Goal: Use online tool/utility: Utilize a website feature to perform a specific function

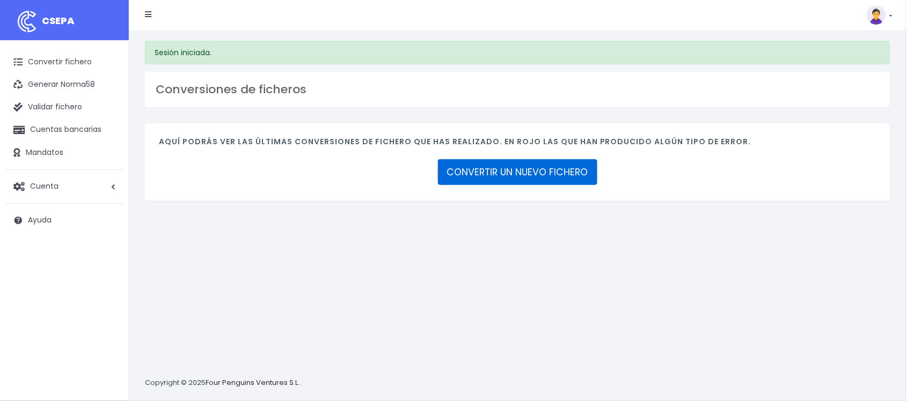
click at [530, 176] on link "CONVERTIR UN NUEVO FICHERO" at bounding box center [517, 172] width 159 height 26
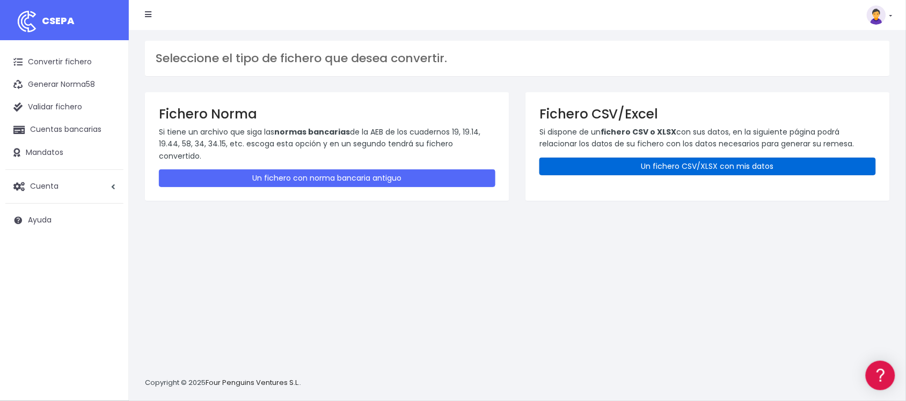
click at [616, 169] on link "Un fichero CSV/XLSX con mis datos" at bounding box center [707, 167] width 337 height 18
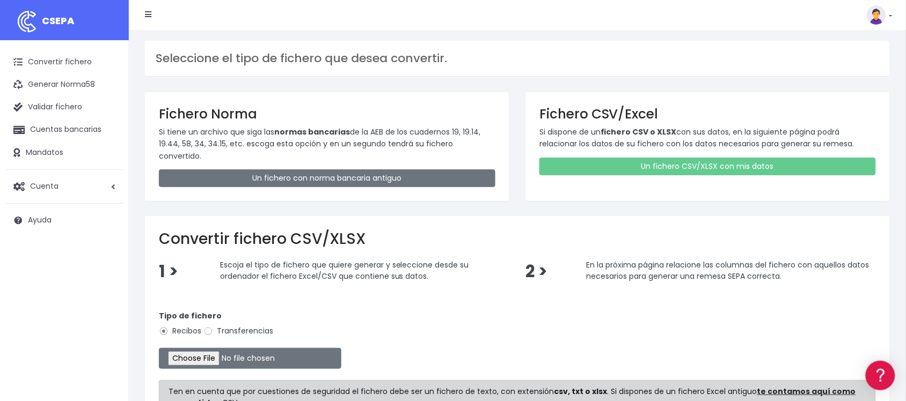
click at [225, 326] on label "Transferencias" at bounding box center [238, 331] width 70 height 11
click at [213, 327] on input "Transferencias" at bounding box center [208, 332] width 10 height 10
radio input "true"
click at [218, 348] on input "file" at bounding box center [250, 358] width 182 height 21
type input "C:\fakepath\2509221 SESS LKX 2333 FICHERO.xlsx"
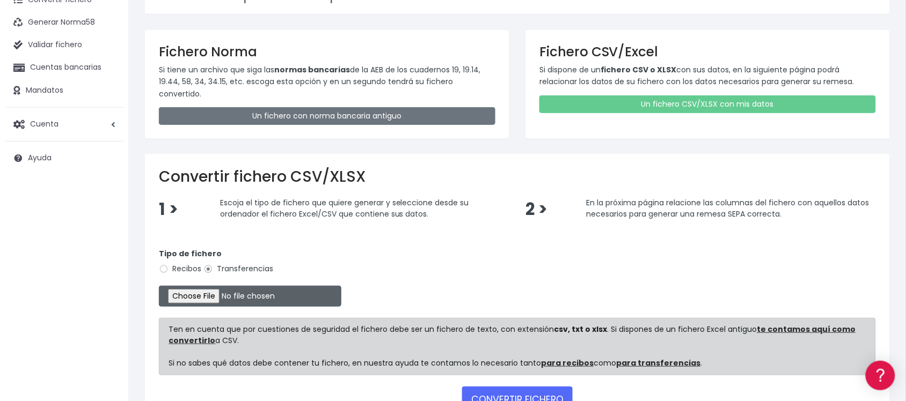
scroll to position [130, 0]
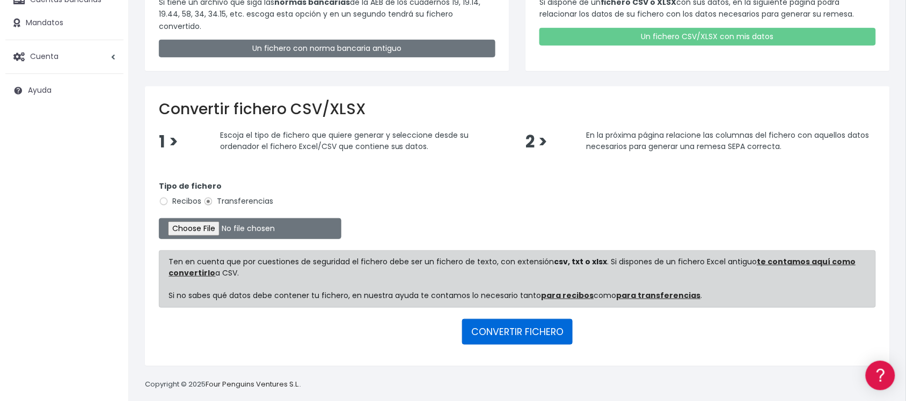
click at [510, 326] on button "CONVERTIR FICHERO" at bounding box center [517, 332] width 111 height 26
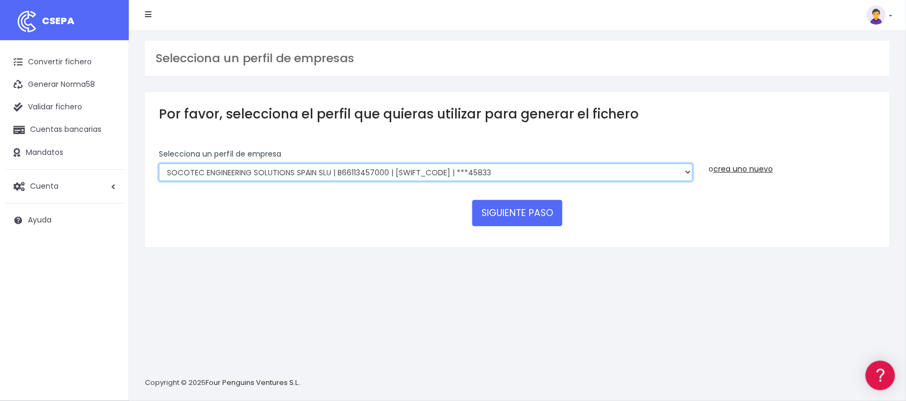
click at [501, 172] on select "SOCOTEC ENGINEERING SOLUTIONS SPAIN SLU | B66113457000 | [SWIFT_CODE] | ***4583…" at bounding box center [426, 173] width 534 height 18
select select "2759"
click at [159, 164] on select "SOCOTEC ENGINEERING SOLUTIONS SPAIN SLU | B66113457000 | [SWIFT_CODE] | ***4583…" at bounding box center [426, 173] width 534 height 18
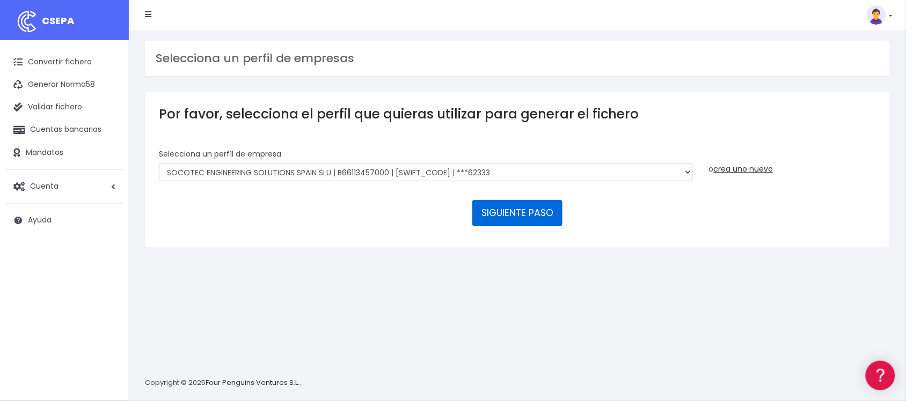
click at [494, 215] on button "SIGUIENTE PASO" at bounding box center [517, 213] width 90 height 26
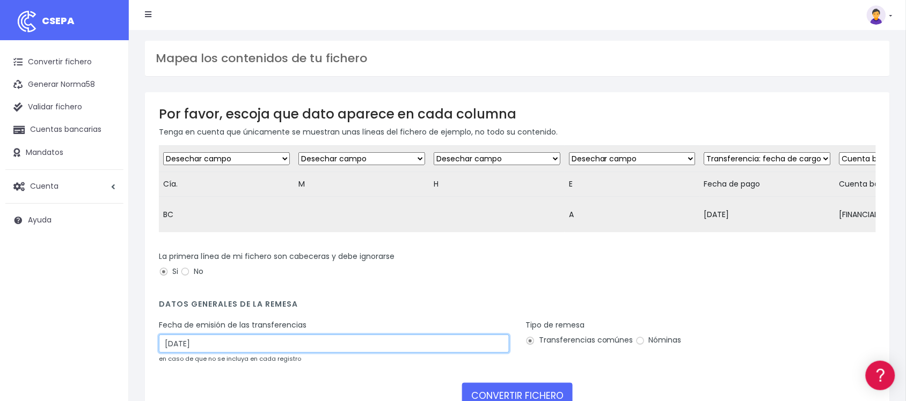
click at [334, 349] on input "24/09/2025" at bounding box center [334, 344] width 350 height 18
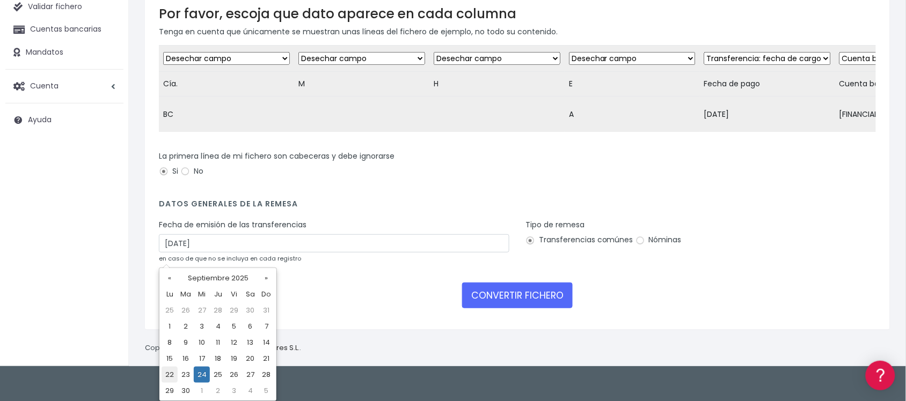
click at [168, 369] on td "22" at bounding box center [170, 375] width 16 height 16
type input "22/09/2025"
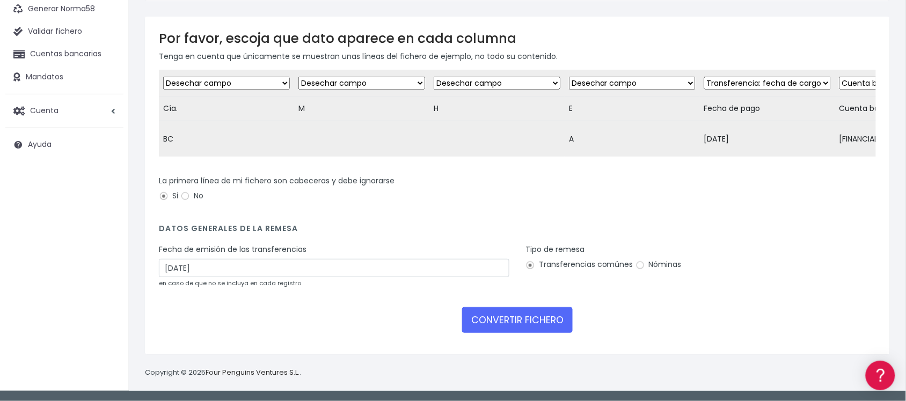
scroll to position [85, 0]
click at [522, 331] on button "CONVERTIR FICHERO" at bounding box center [517, 321] width 111 height 26
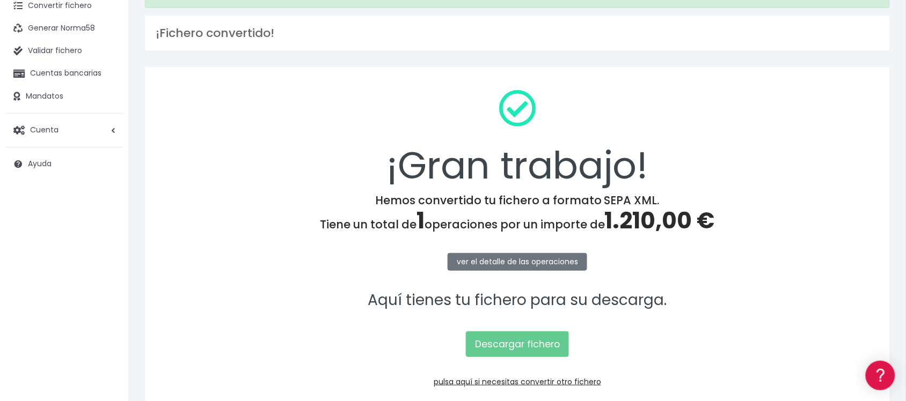
scroll to position [111, 0]
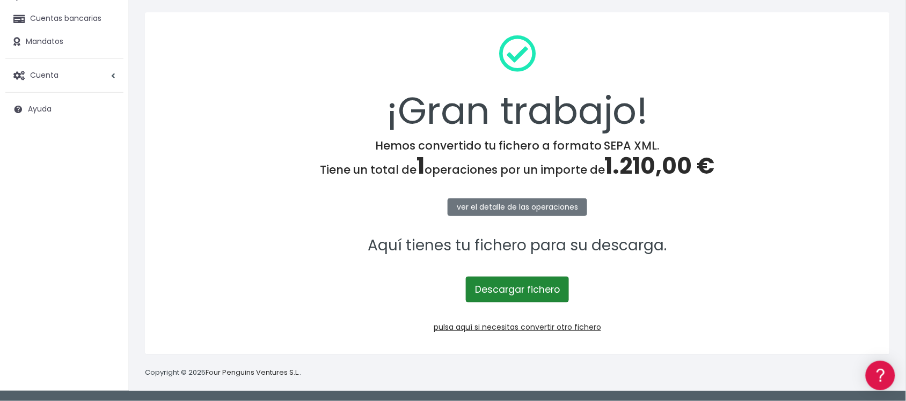
click at [524, 286] on link "Descargar fichero" at bounding box center [517, 290] width 103 height 26
